Goal: Task Accomplishment & Management: Use online tool/utility

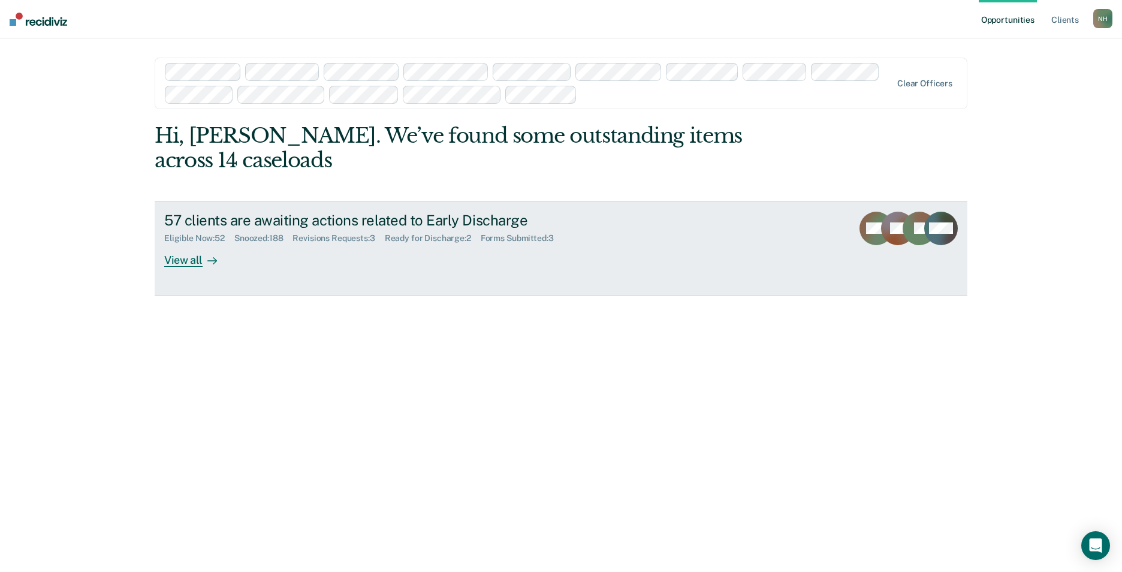
click at [167, 263] on div "View all" at bounding box center [197, 254] width 67 height 23
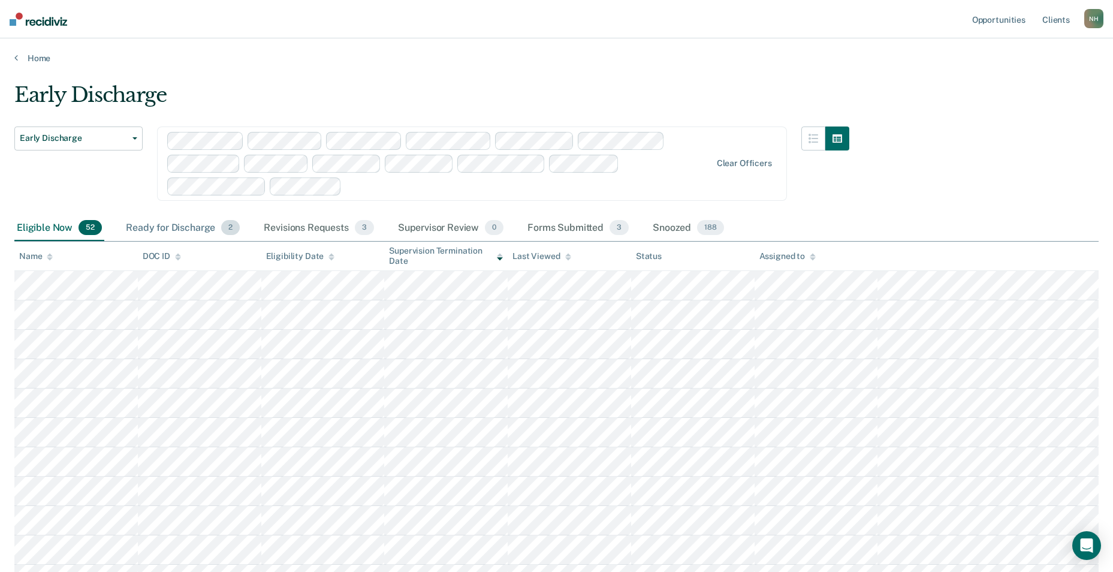
click at [180, 226] on div "Ready for Discharge 2" at bounding box center [183, 228] width 119 height 26
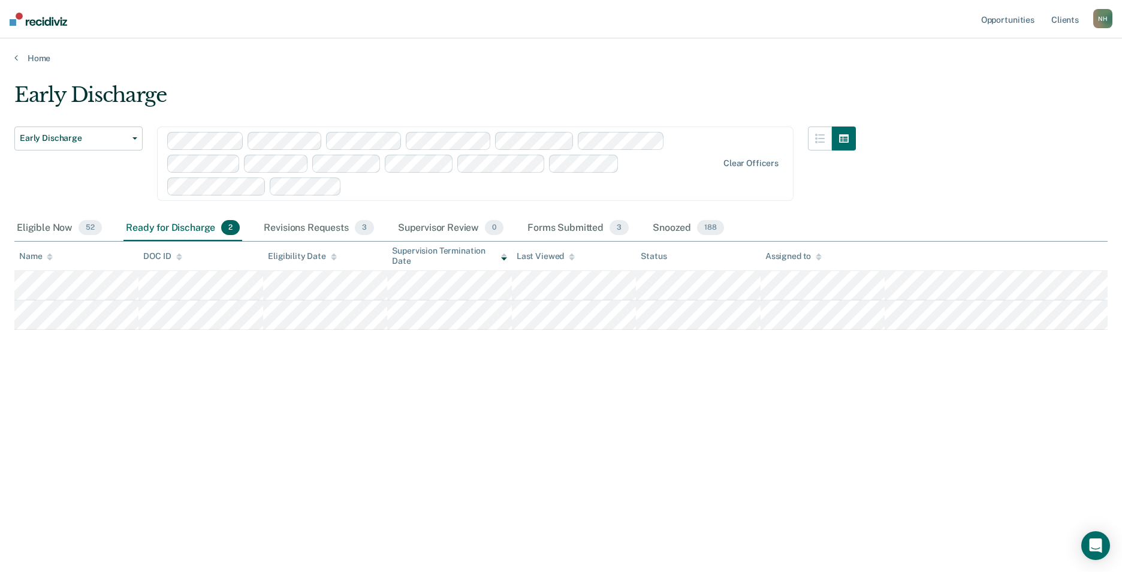
click at [573, 456] on div "Early Discharge Early Discharge Early Discharge Clear officers Eligible Now 52 …" at bounding box center [561, 282] width 1094 height 399
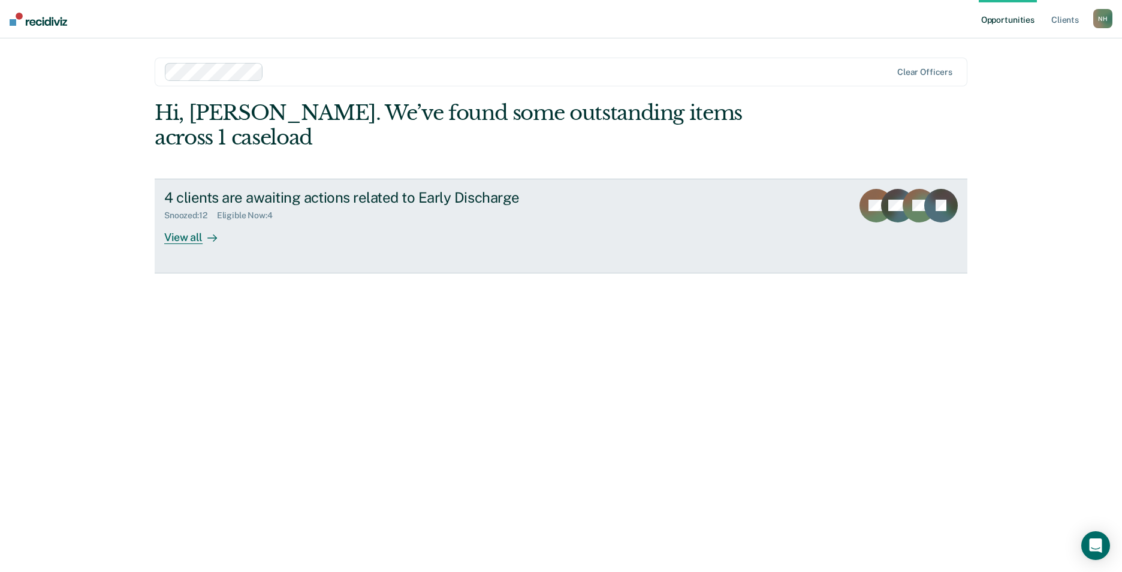
click at [185, 221] on div "View all" at bounding box center [197, 232] width 67 height 23
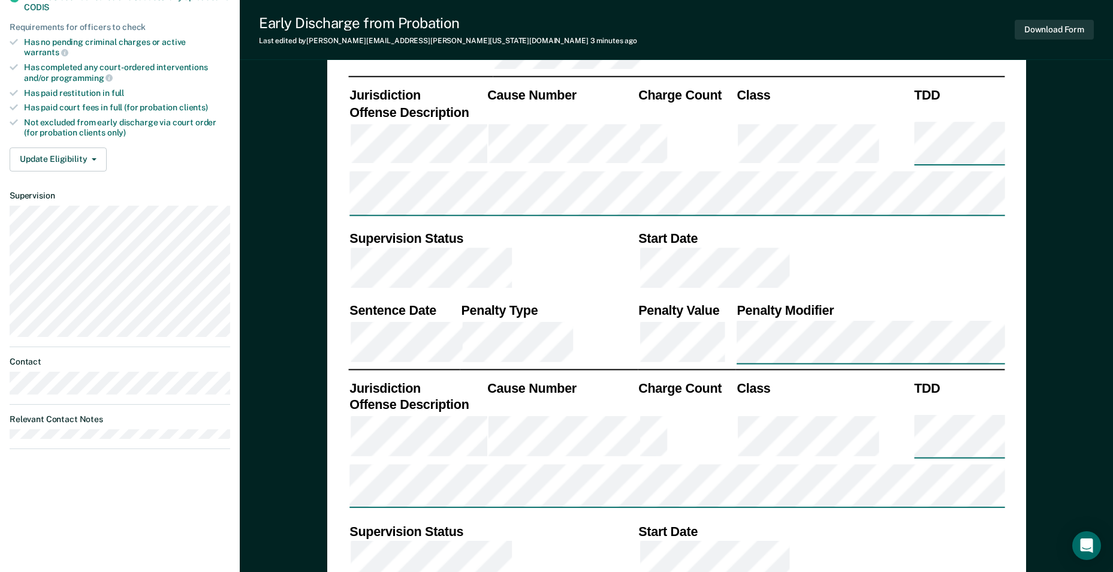
type textarea "x"
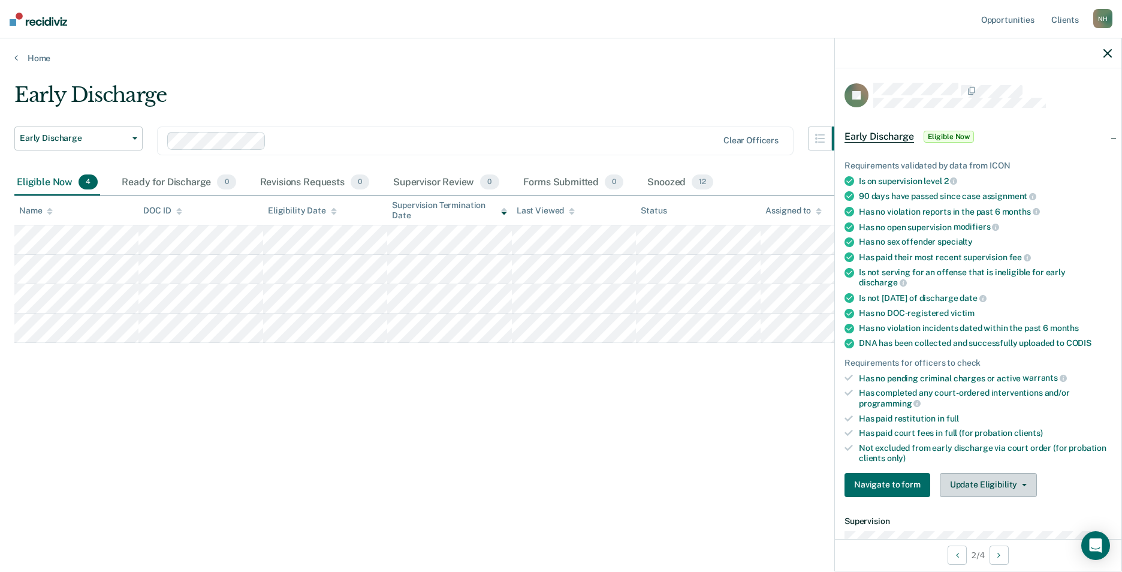
click at [1017, 484] on span "button" at bounding box center [1022, 485] width 10 height 2
click at [580, 475] on div "Early Discharge Early Discharge Early Discharge Clear officers Eligible Now 4 R…" at bounding box center [561, 282] width 1094 height 399
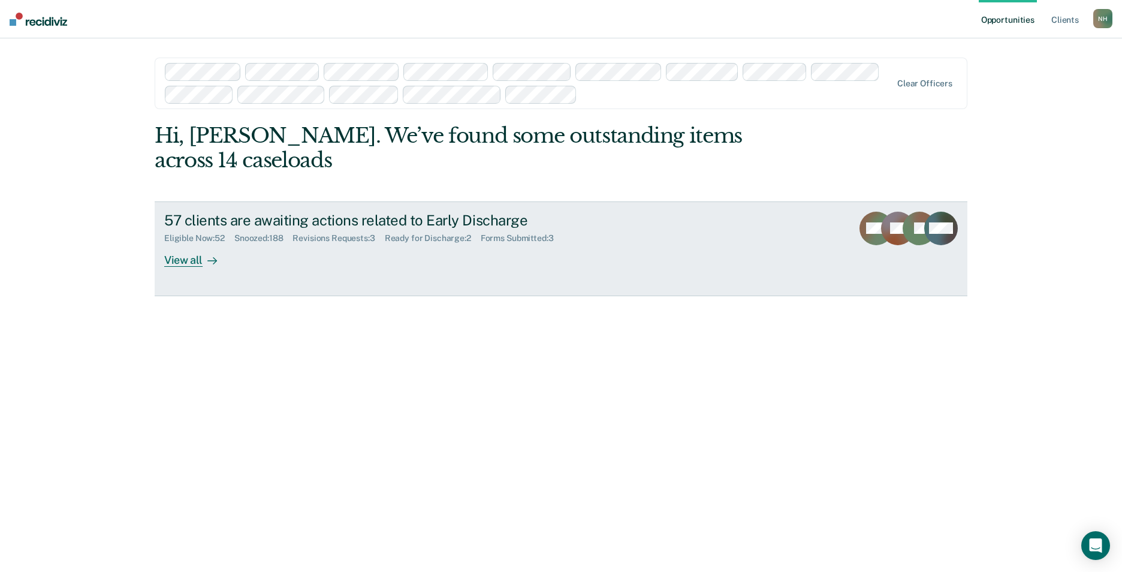
click at [444, 240] on div "Ready for Discharge : 2" at bounding box center [433, 238] width 96 height 10
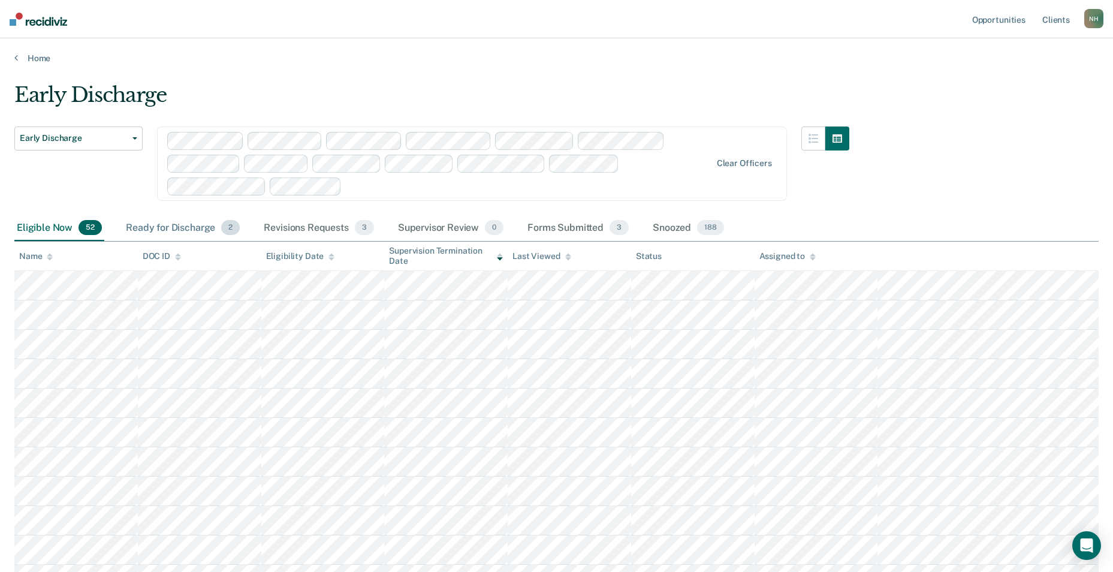
click at [192, 228] on div "Ready for Discharge 2" at bounding box center [183, 228] width 119 height 26
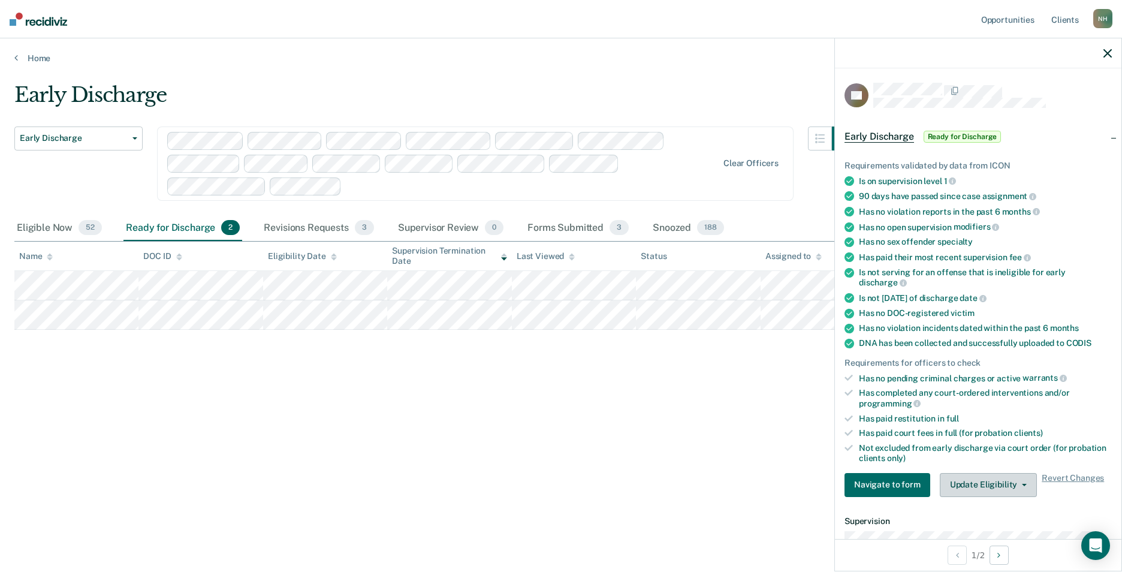
click at [1007, 483] on button "Update Eligibility" at bounding box center [988, 485] width 97 height 24
click at [459, 517] on div "Early Discharge Early Discharge Early Discharge Clear officers Eligible Now 52 …" at bounding box center [561, 302] width 1094 height 438
click at [1105, 53] on icon "button" at bounding box center [1108, 53] width 8 height 8
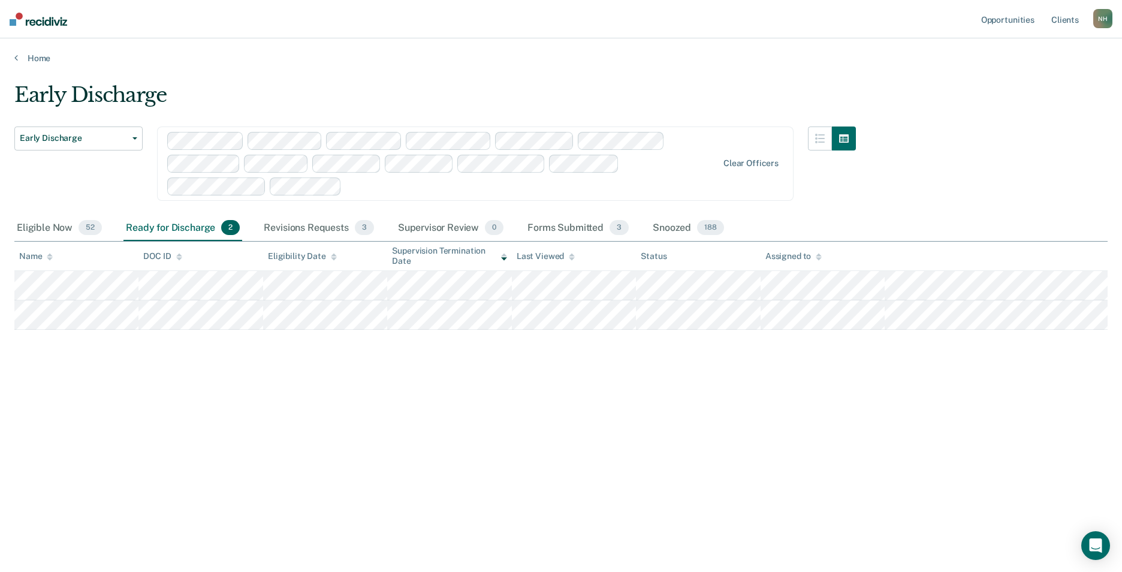
click at [796, 387] on div "Early Discharge Early Discharge Early Discharge Clear officers Eligible Now 52 …" at bounding box center [561, 282] width 1094 height 399
